Goal: Navigation & Orientation: Find specific page/section

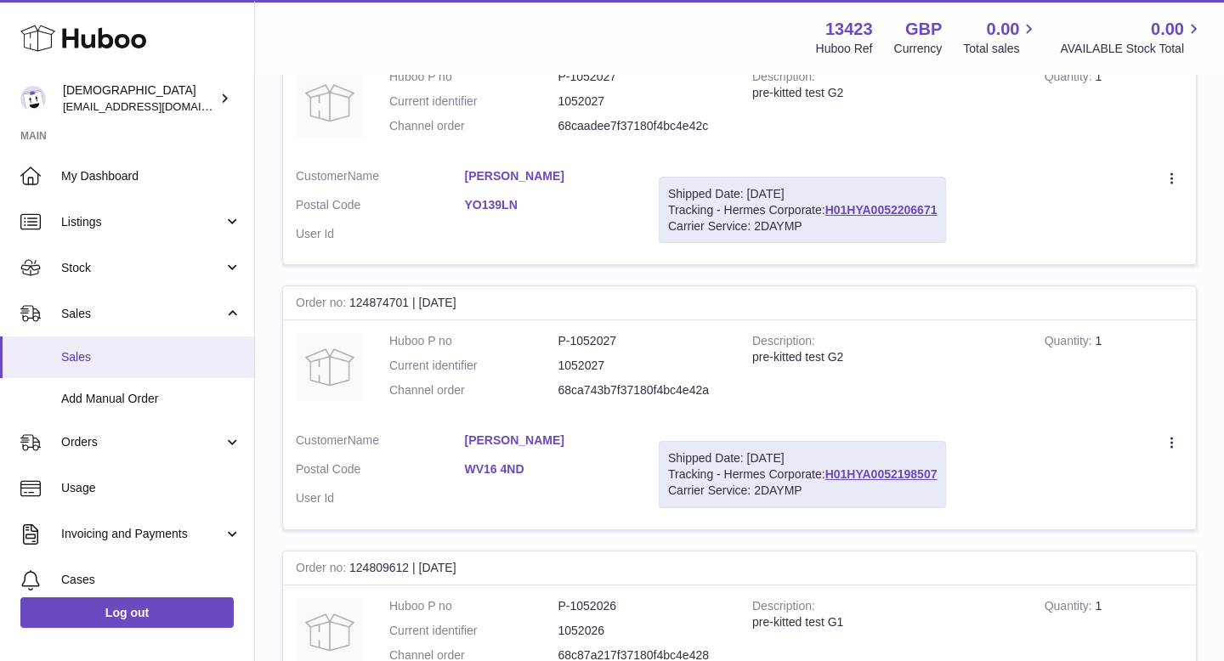
click at [130, 347] on link "Sales" at bounding box center [127, 358] width 254 height 42
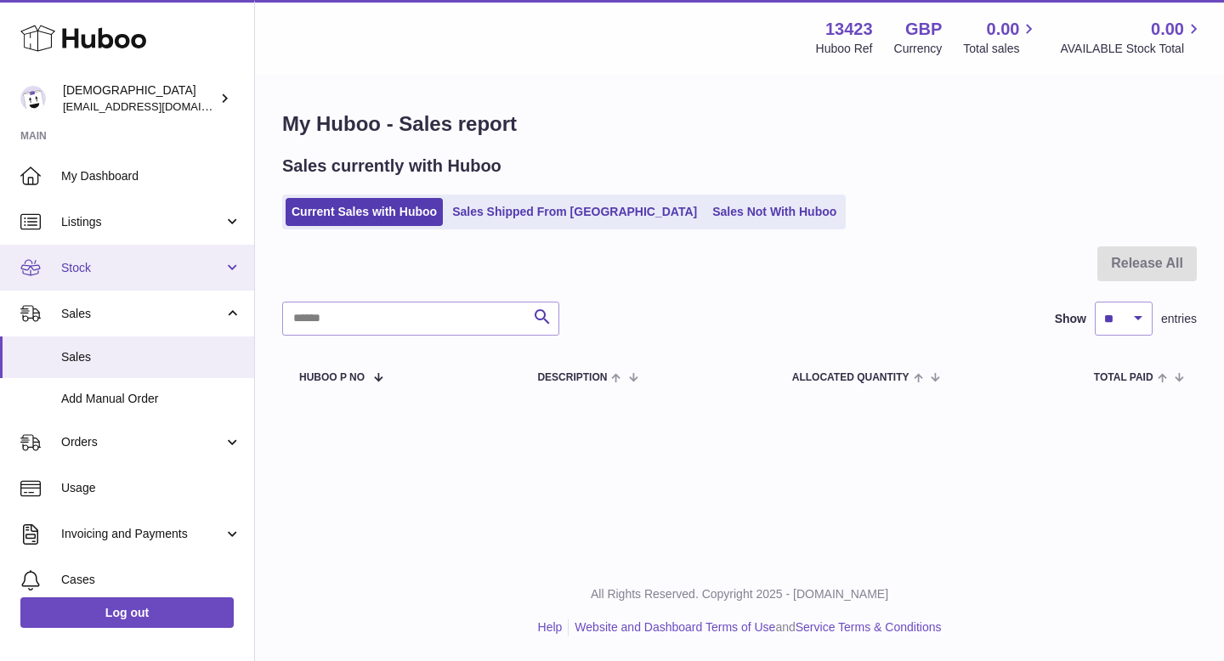
click at [88, 280] on link "Stock" at bounding box center [127, 268] width 254 height 46
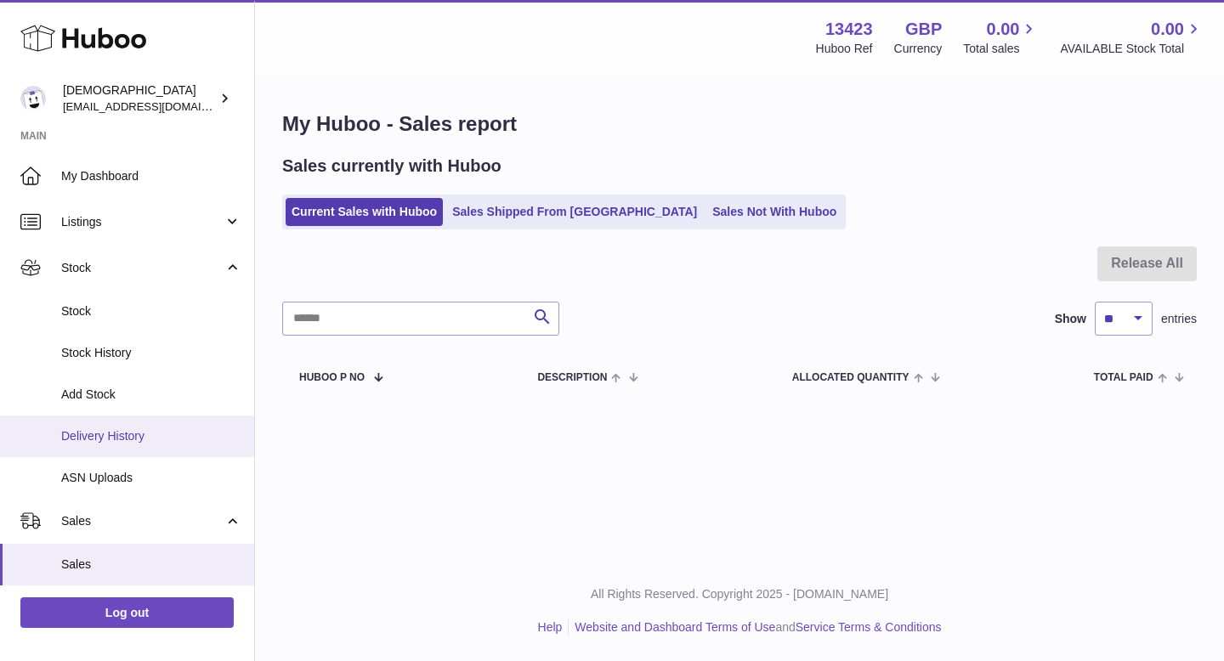
click at [133, 422] on link "Delivery History" at bounding box center [127, 437] width 254 height 42
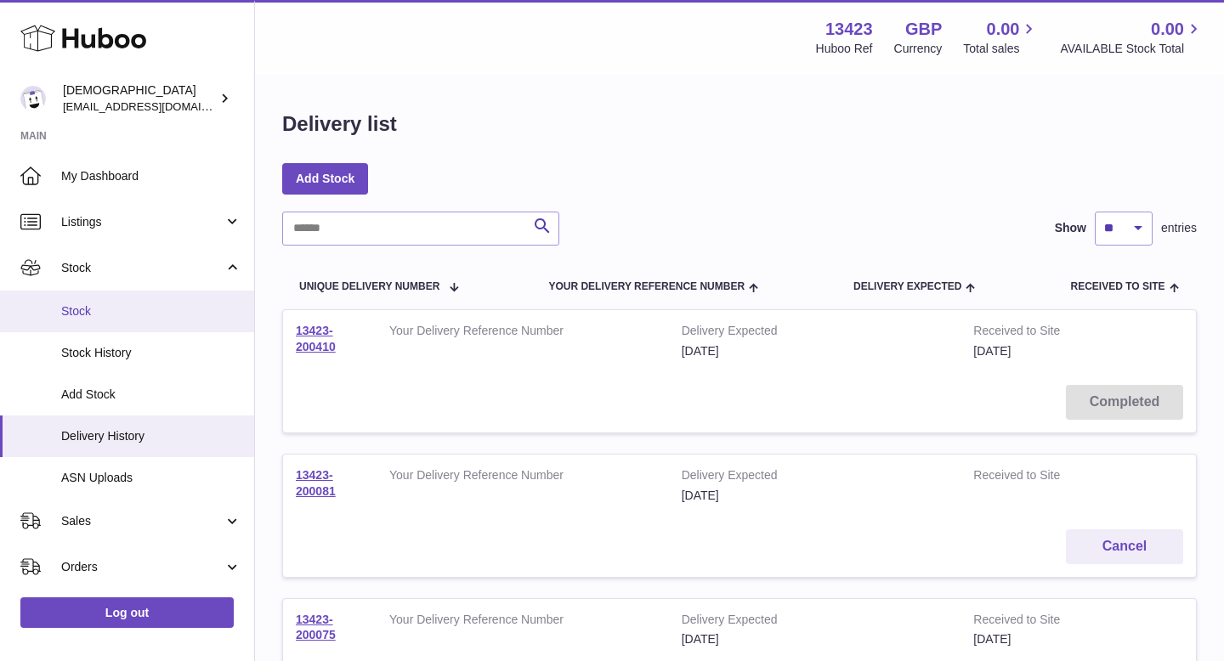
click at [156, 318] on span "Stock" at bounding box center [151, 311] width 180 height 16
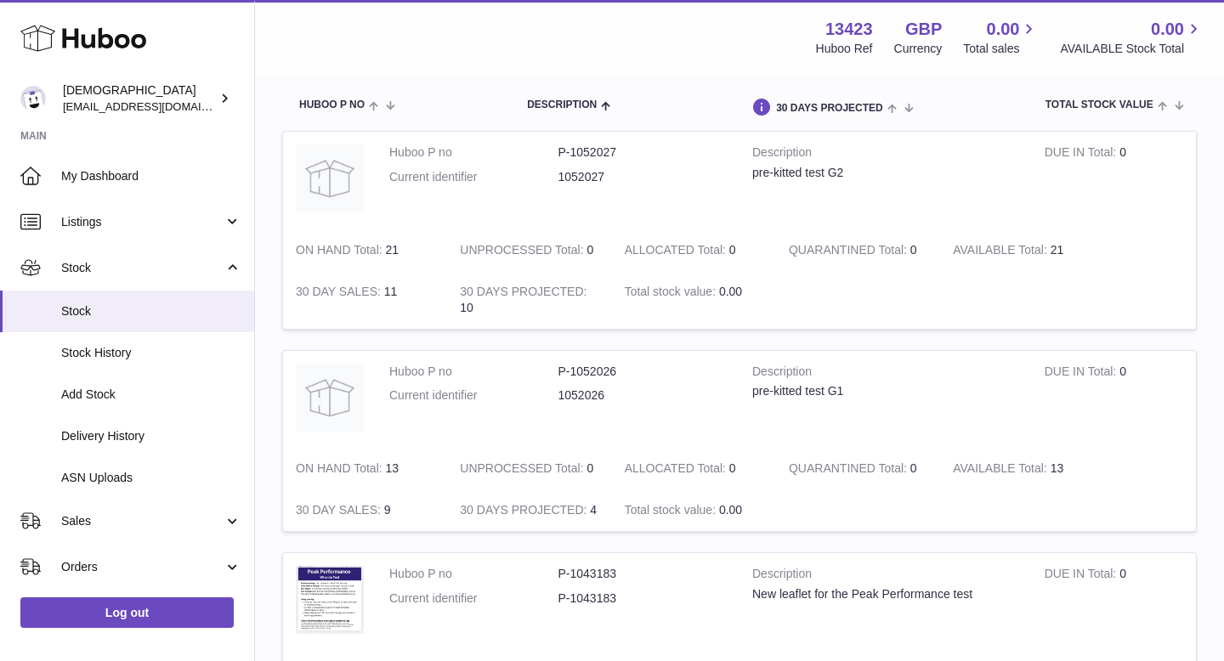
scroll to position [248, 0]
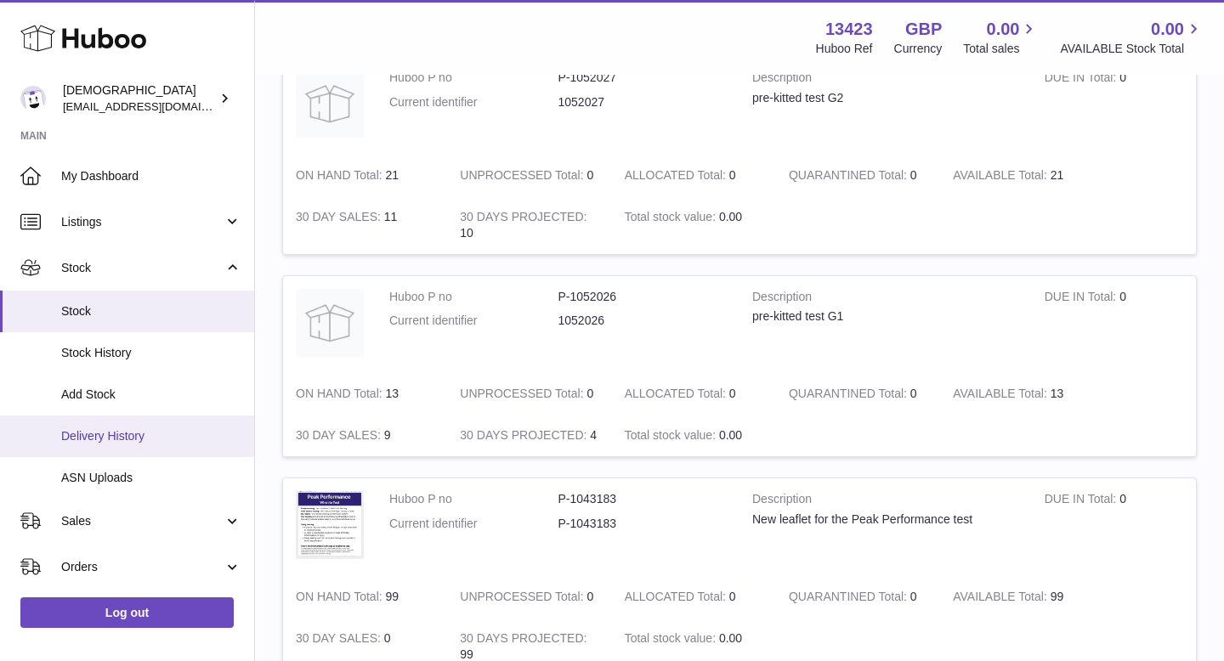
click at [109, 433] on span "Delivery History" at bounding box center [151, 436] width 180 height 16
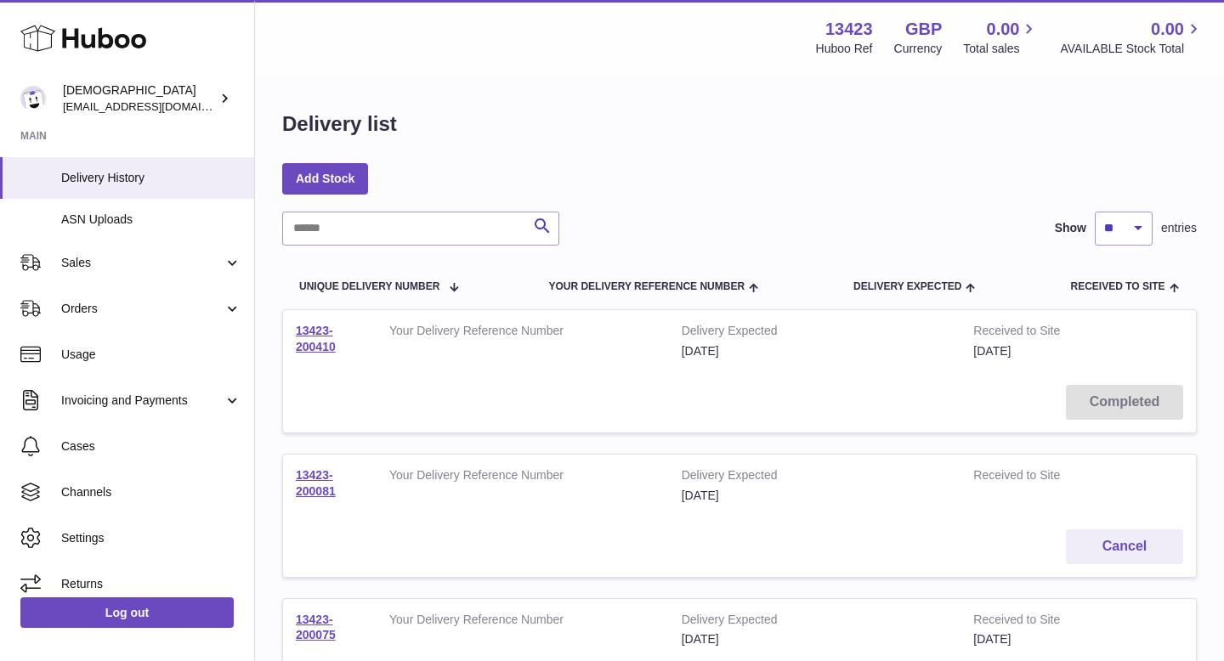
scroll to position [272, 0]
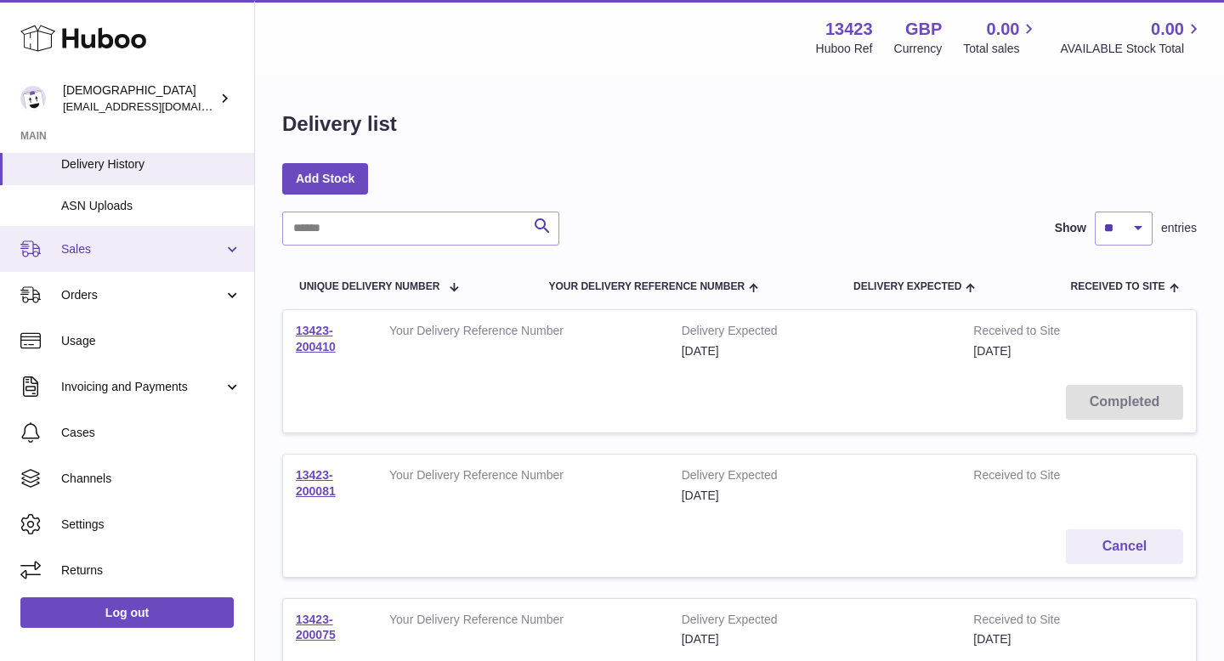
click at [101, 257] on link "Sales" at bounding box center [127, 249] width 254 height 46
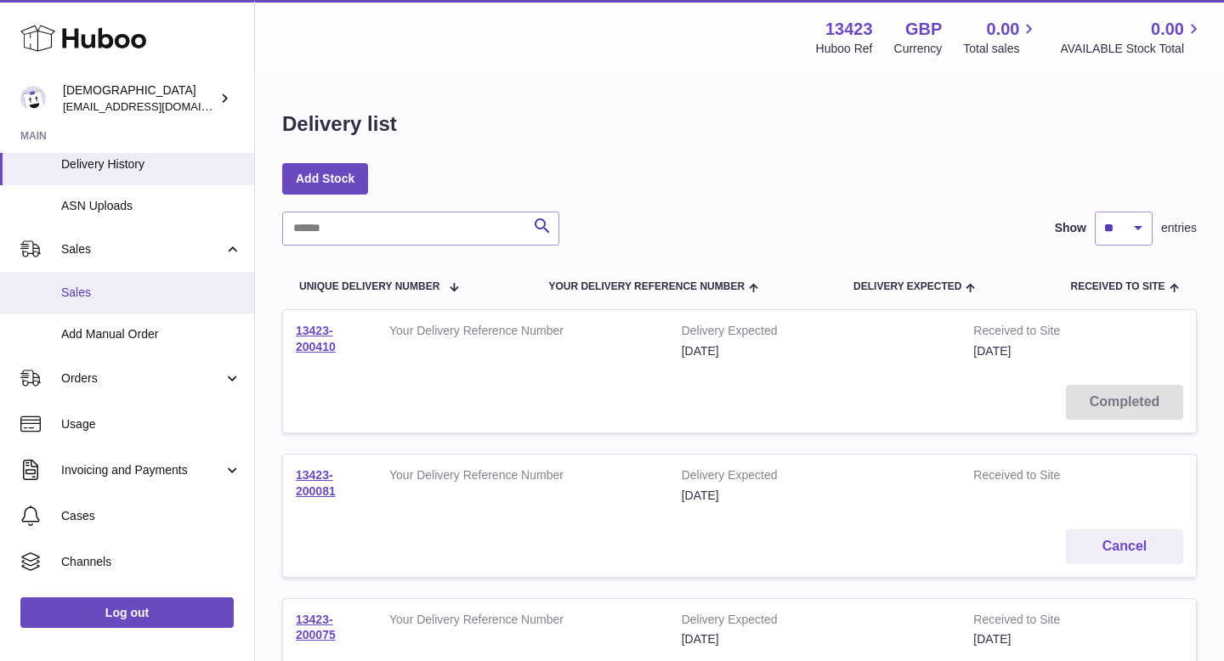
click at [92, 305] on link "Sales" at bounding box center [127, 293] width 254 height 42
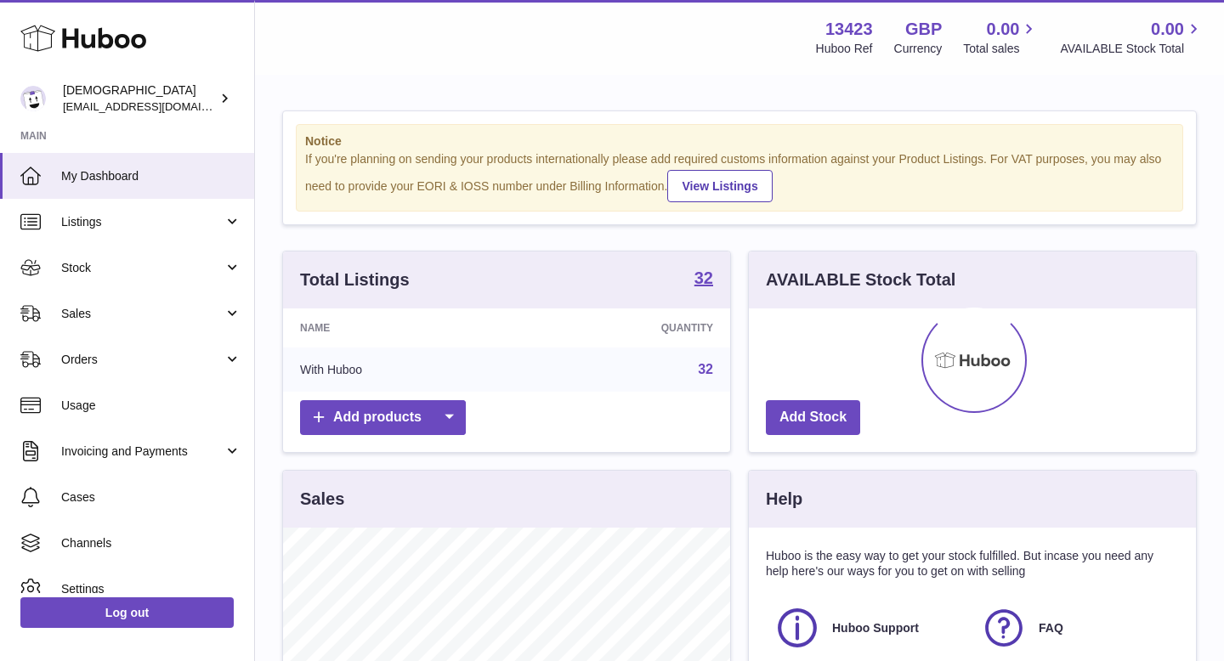
scroll to position [265, 447]
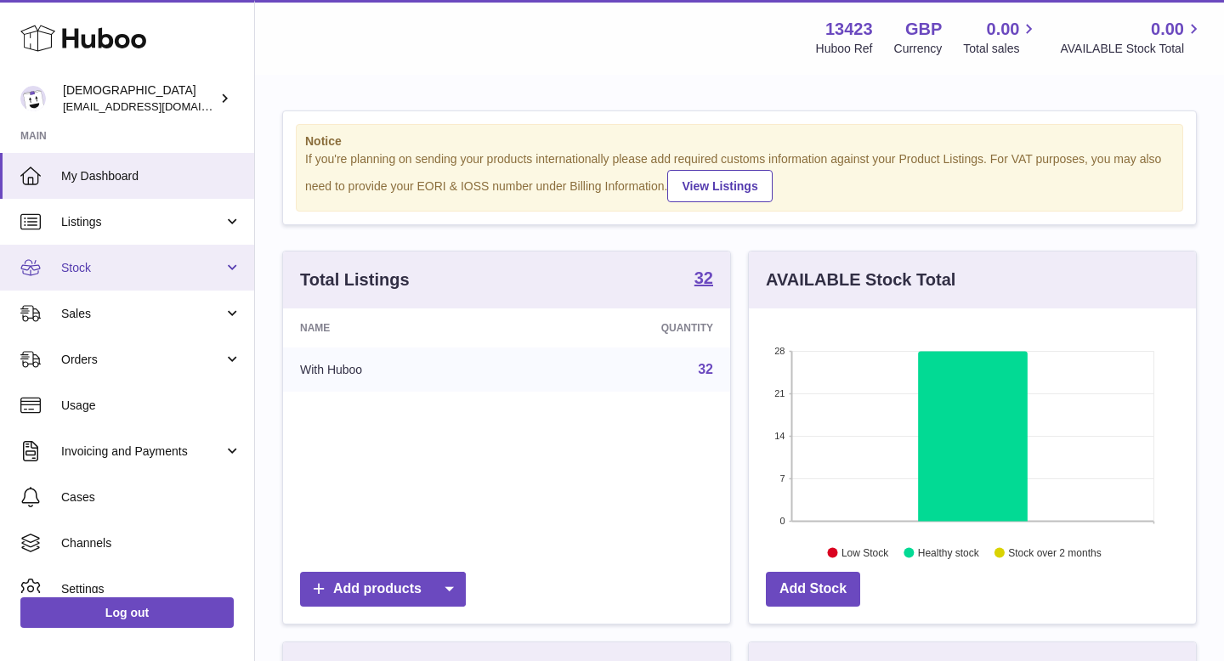
click at [136, 287] on link "Stock" at bounding box center [127, 268] width 254 height 46
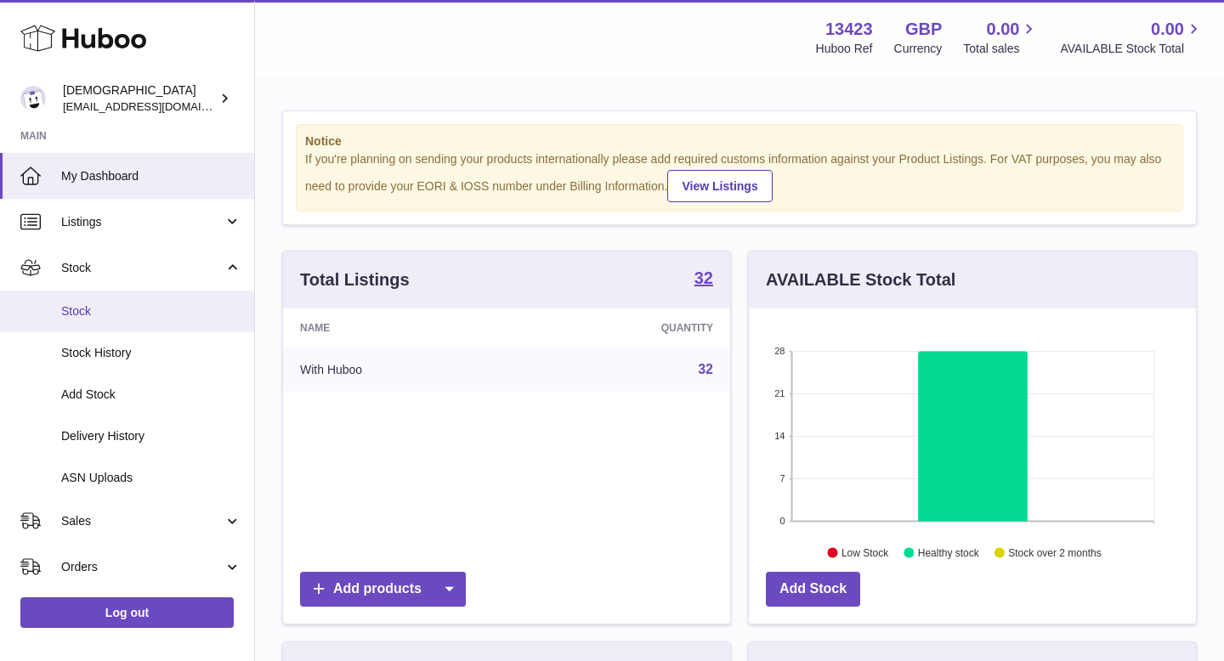
click at [129, 306] on span "Stock" at bounding box center [151, 311] width 180 height 16
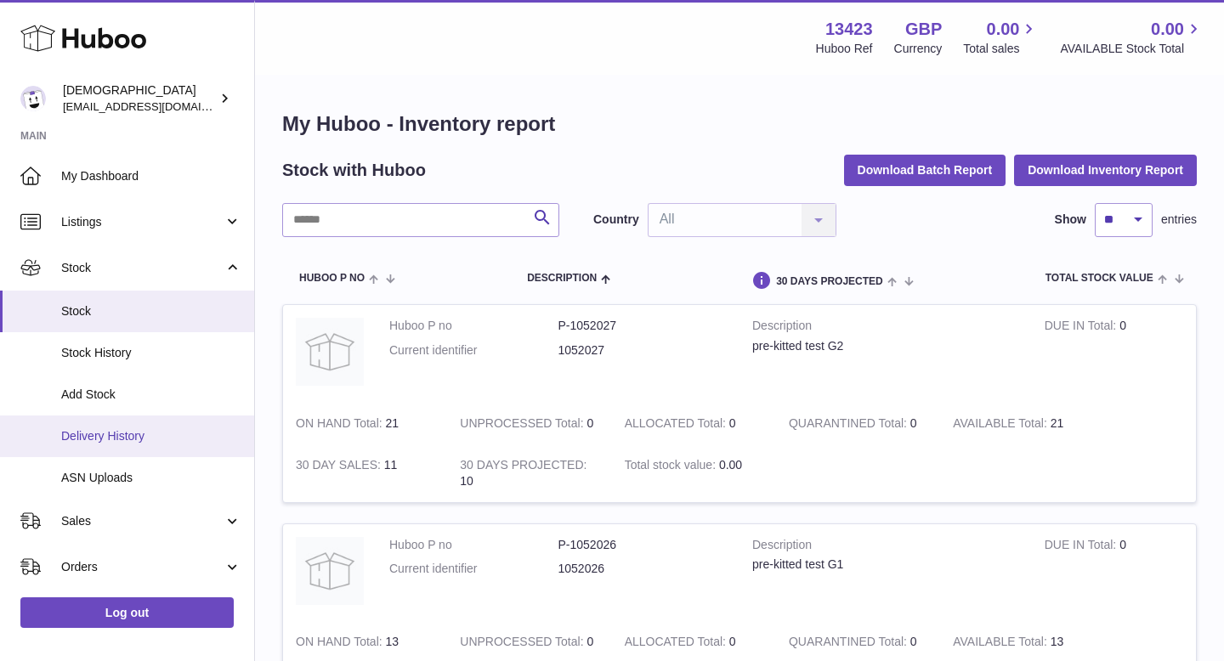
click at [136, 446] on link "Delivery History" at bounding box center [127, 437] width 254 height 42
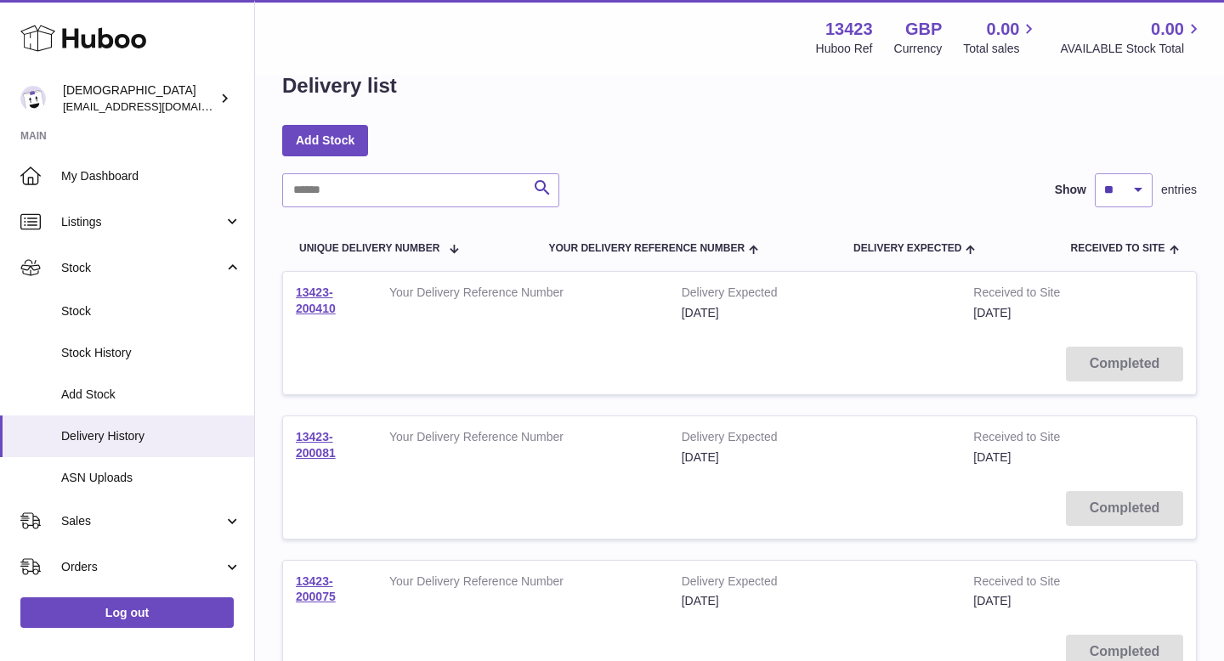
scroll to position [37, 0]
